Goal: Find specific page/section: Find specific page/section

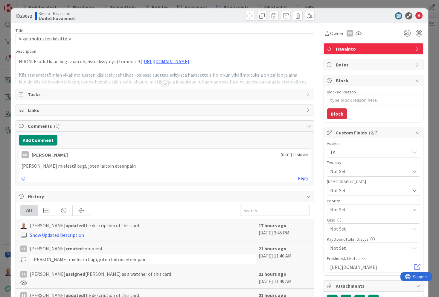
type textarea "x"
click at [227, 4] on div "ID 23072 Kenno - Havainnot Uudet havainnot Title 25 / 128 Vikailmoitusten käsit…" at bounding box center [219, 148] width 439 height 297
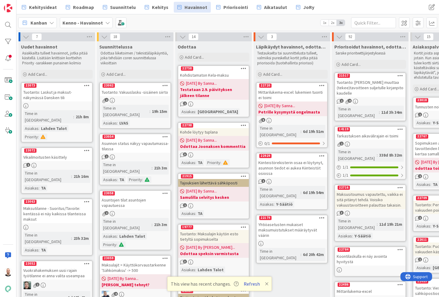
click at [251, 285] on button "Refresh" at bounding box center [252, 284] width 20 height 8
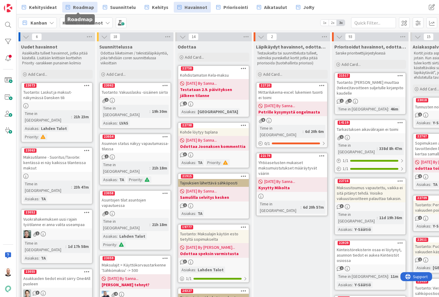
click at [76, 7] on span "Roadmap" at bounding box center [83, 7] width 21 height 7
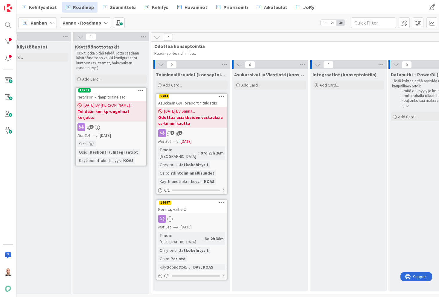
scroll to position [0, 106]
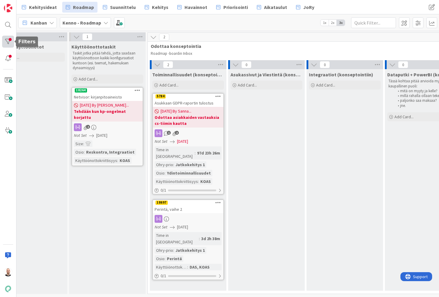
click at [7, 36] on div at bounding box center [8, 42] width 12 height 12
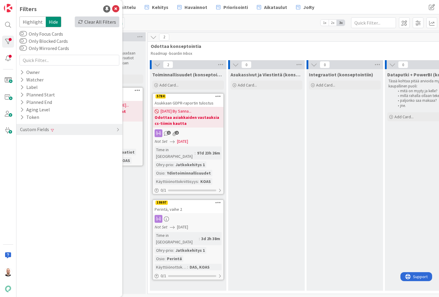
click at [96, 22] on div "Clear All Filters" at bounding box center [97, 21] width 45 height 11
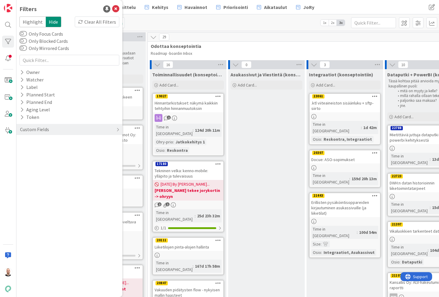
click at [210, 47] on span "Odottaa konseptointia" at bounding box center [303, 46] width 305 height 6
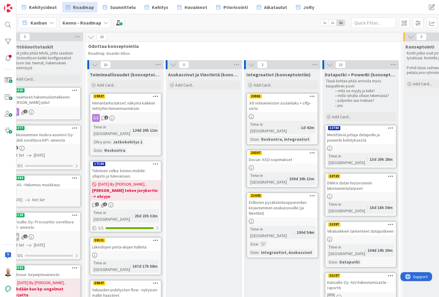
scroll to position [0, 169]
